Goal: Transaction & Acquisition: Download file/media

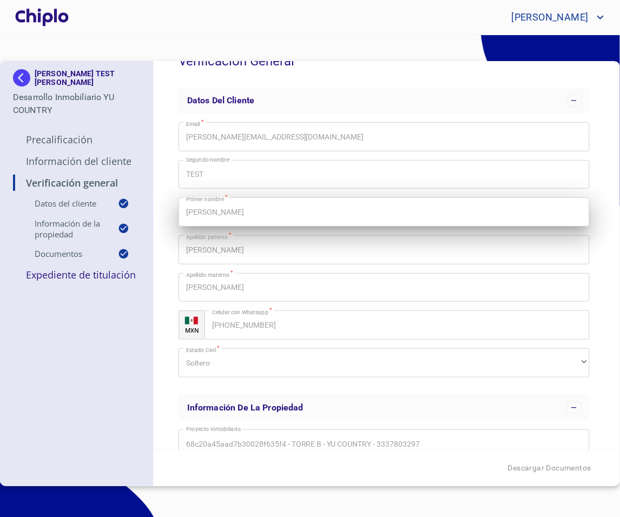
scroll to position [38, 0]
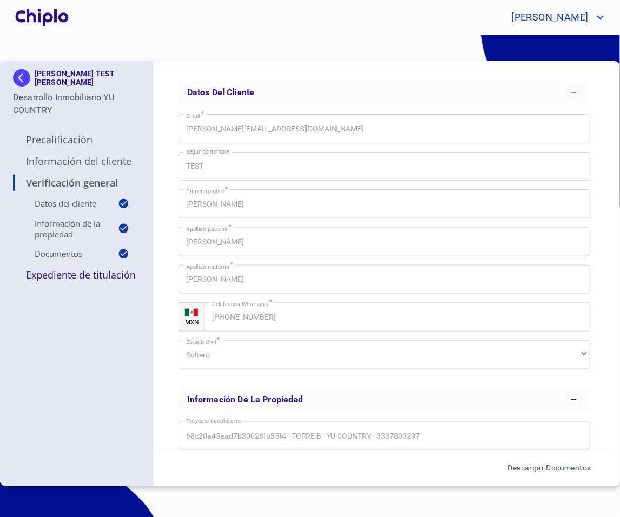
click at [518, 475] on button "Descargar Documentos" at bounding box center [549, 469] width 92 height 20
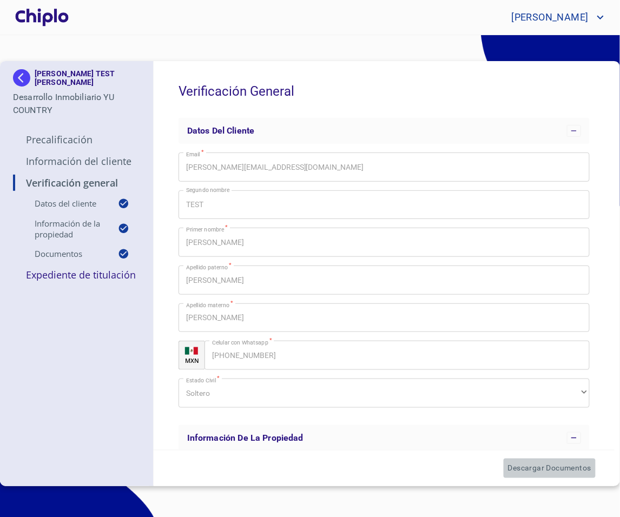
click at [543, 470] on span "Descargar Documentos" at bounding box center [549, 469] width 83 height 14
